Goal: Task Accomplishment & Management: Use online tool/utility

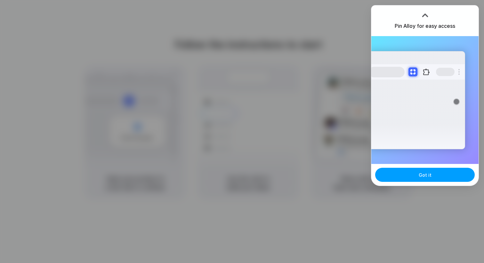
click at [396, 174] on button "Got it" at bounding box center [425, 175] width 100 height 14
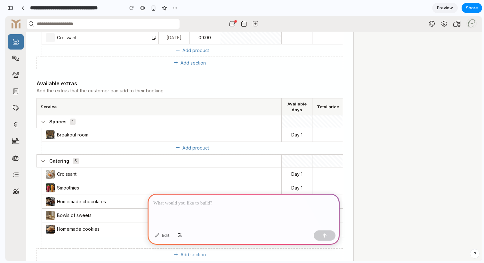
scroll to position [311, 0]
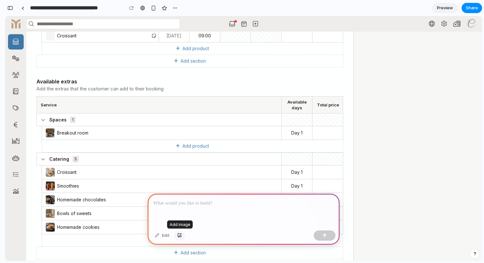
click at [180, 236] on div "button" at bounding box center [179, 236] width 4 height 4
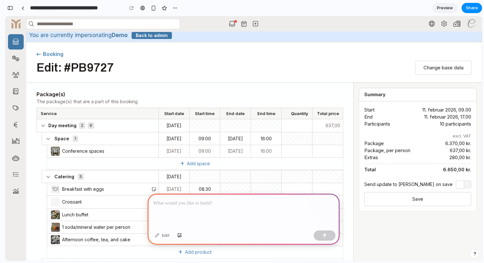
scroll to position [0, 0]
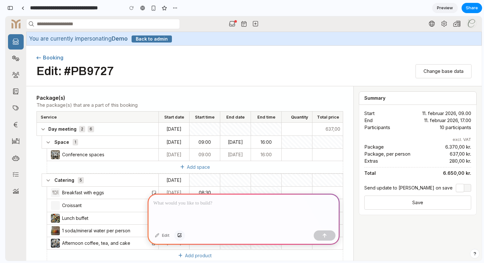
click at [180, 236] on div "button" at bounding box center [179, 236] width 4 height 4
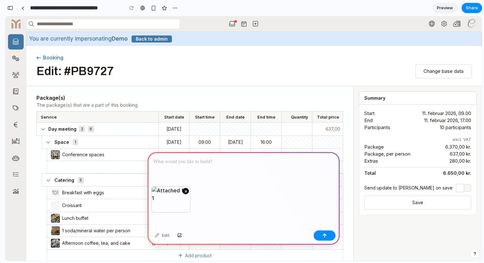
click at [186, 192] on button "×" at bounding box center [185, 191] width 6 height 6
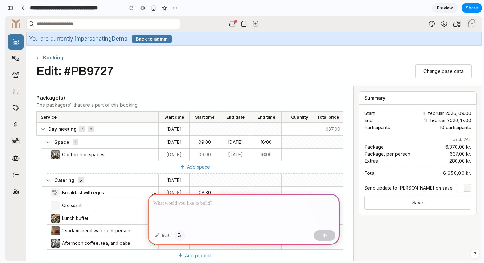
click at [180, 238] on button "button" at bounding box center [179, 236] width 11 height 10
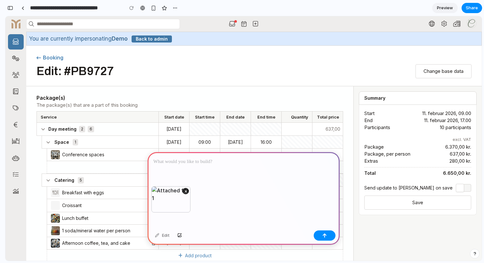
click at [259, 158] on p at bounding box center [243, 162] width 181 height 8
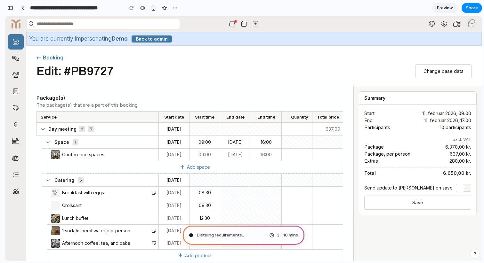
click at [97, 72] on h1 "Edit: #PB9727" at bounding box center [74, 71] width 77 height 13
type input "**********"
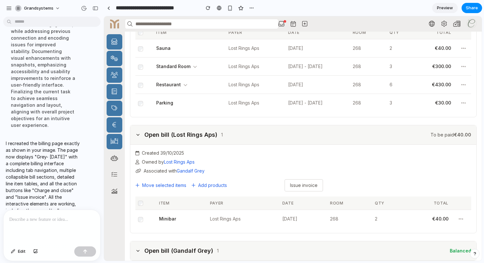
scroll to position [143, 0]
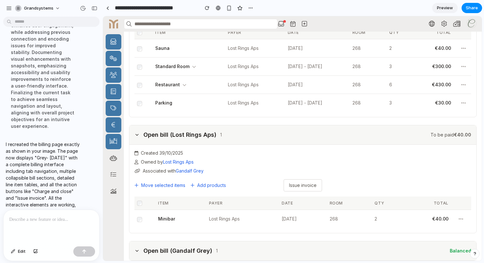
drag, startPoint x: 144, startPoint y: 154, endPoint x: 103, endPoint y: 151, distance: 41.0
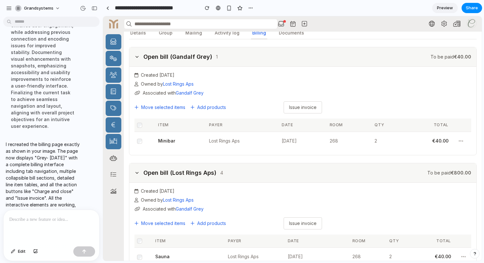
scroll to position [0, 0]
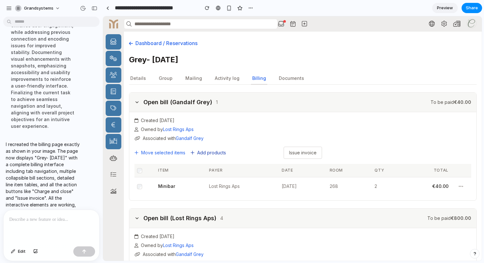
click at [210, 154] on button "Add products" at bounding box center [208, 153] width 36 height 6
click at [175, 150] on div "Move selected items Add products Charge and close Issue invoice" at bounding box center [302, 153] width 337 height 12
click at [174, 153] on button "Move selected items" at bounding box center [159, 153] width 51 height 6
click at [204, 153] on button "Add products" at bounding box center [208, 153] width 36 height 6
click at [193, 139] on link "Gandalf Grey" at bounding box center [190, 138] width 28 height 5
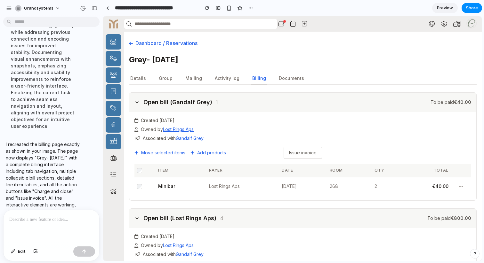
click at [179, 130] on link "Lost Rings Aps" at bounding box center [178, 129] width 31 height 5
click at [169, 102] on h3 "Open bill (Gandalf Grey)" at bounding box center [177, 102] width 69 height 9
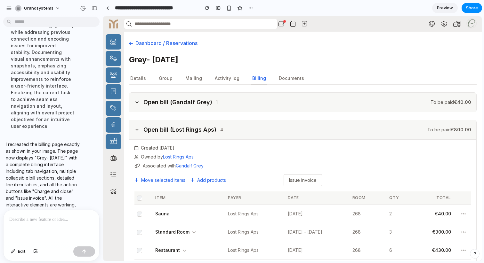
click at [169, 102] on h3 "Open bill (Gandalf Grey)" at bounding box center [177, 102] width 69 height 9
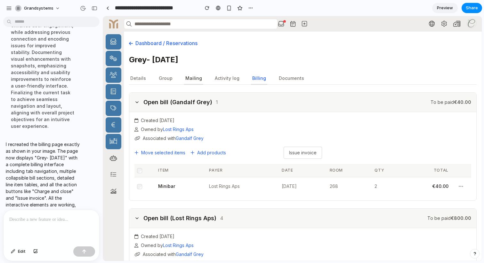
click at [189, 79] on link "Mailing" at bounding box center [193, 79] width 19 height 12
click at [218, 80] on link "Activity log" at bounding box center [227, 79] width 27 height 12
click at [256, 80] on link "Billing" at bounding box center [259, 79] width 16 height 12
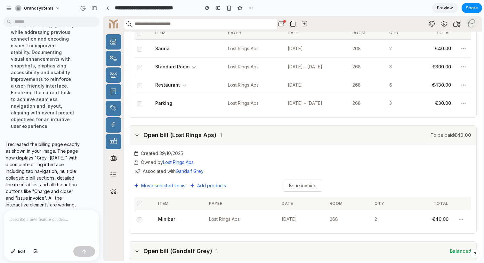
scroll to position [255, 0]
click at [268, 136] on div "Open bill (Lost Rings Aps) 1 To be paid €40.00" at bounding box center [302, 135] width 347 height 19
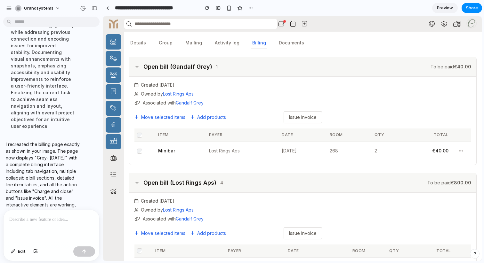
scroll to position [0, 0]
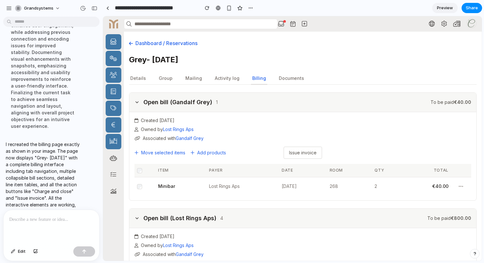
click at [254, 103] on div "Open bill (Gandalf Grey) 1 To be paid €40.00" at bounding box center [302, 102] width 347 height 19
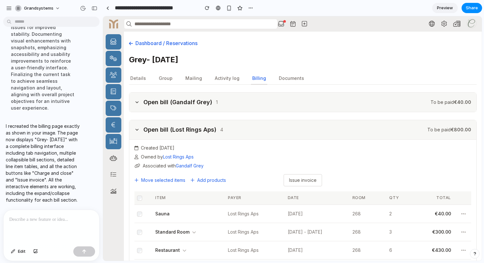
scroll to position [77, 0]
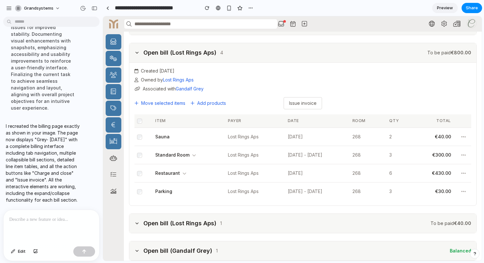
click at [141, 141] on td at bounding box center [140, 137] width 13 height 18
click at [189, 157] on td "Standard Room" at bounding box center [184, 155] width 73 height 18
click at [193, 155] on icon at bounding box center [194, 156] width 4 height 4
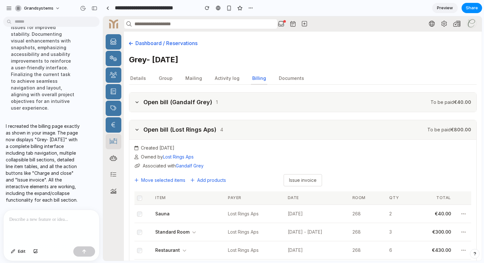
click at [119, 144] on div at bounding box center [113, 141] width 15 height 15
click at [119, 127] on div at bounding box center [113, 125] width 15 height 15
click at [293, 77] on link "Documents" at bounding box center [292, 79] width 28 height 12
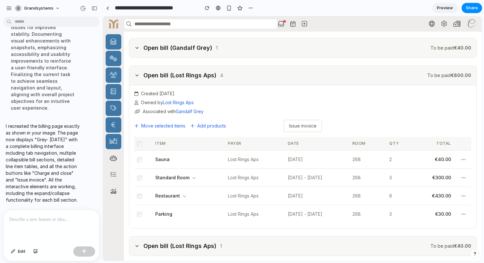
scroll to position [77, 0]
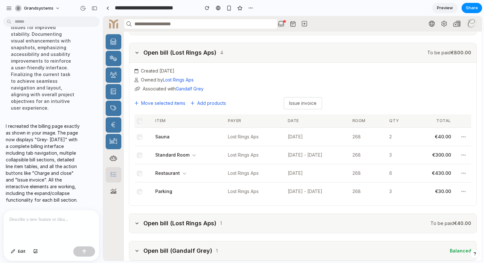
click at [112, 178] on icon at bounding box center [113, 175] width 6 height 6
click at [440, 14] on section "**********" at bounding box center [292, 8] width 379 height 16
click at [447, 8] on span "Preview" at bounding box center [445, 8] width 16 height 6
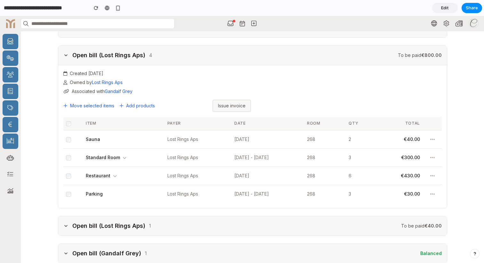
click at [224, 107] on button "Issue invoice" at bounding box center [232, 106] width 38 height 12
click at [227, 147] on td "28/10/2025" at bounding box center [263, 139] width 73 height 18
click at [157, 56] on div "Open bill (Lost Rings Aps) 4 To be paid €800.00" at bounding box center [252, 55] width 389 height 19
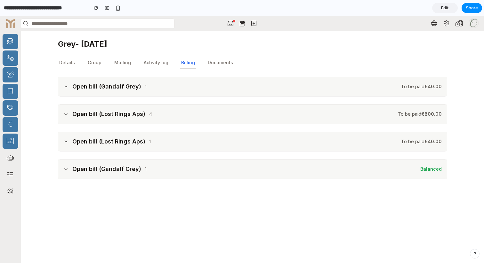
scroll to position [0, 0]
